Goal: Task Accomplishment & Management: Manage account settings

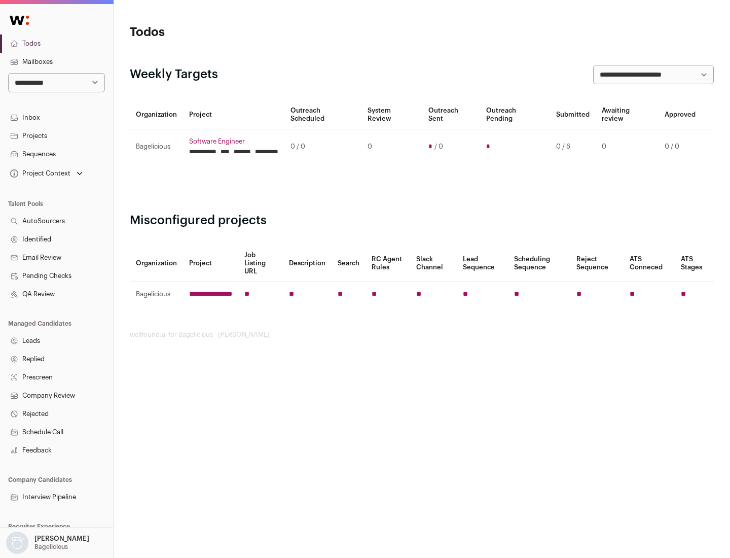
click at [56, 135] on link "Projects" at bounding box center [56, 136] width 113 height 18
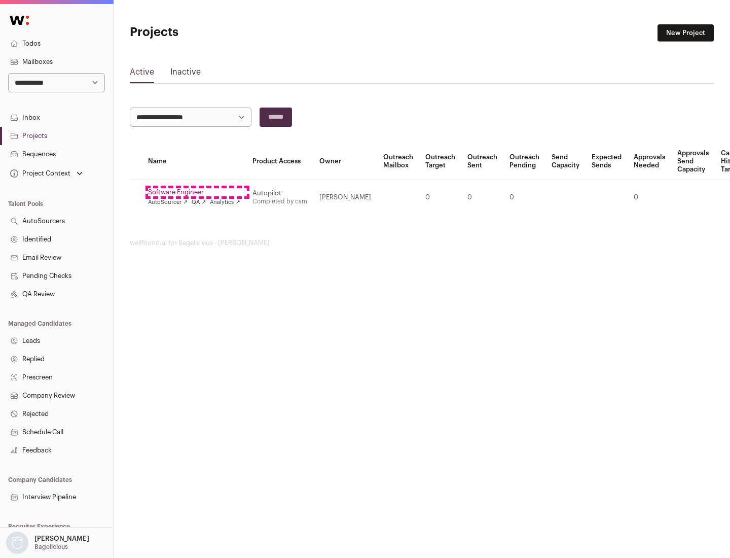
click at [197, 192] on link "Software Engineer" at bounding box center [194, 192] width 92 height 8
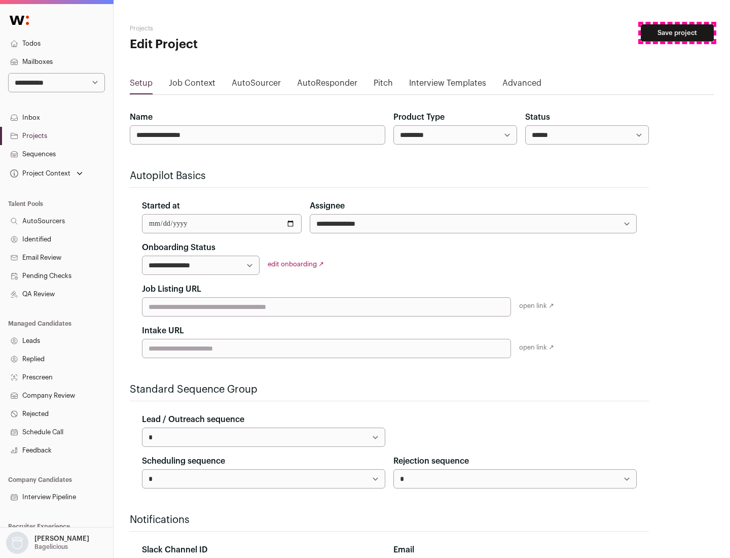
click at [677, 33] on button "Save project" at bounding box center [677, 32] width 73 height 17
